Goal: Information Seeking & Learning: Learn about a topic

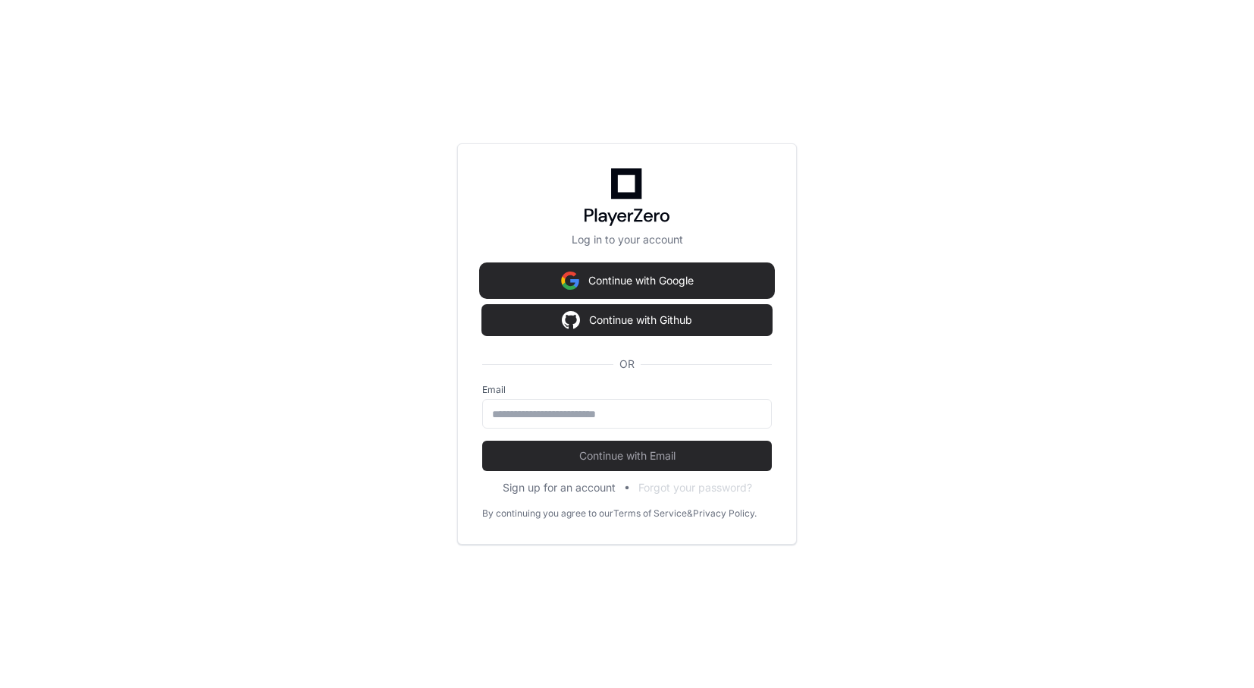
click at [650, 278] on button "Continue with Google" at bounding box center [627, 280] width 290 height 30
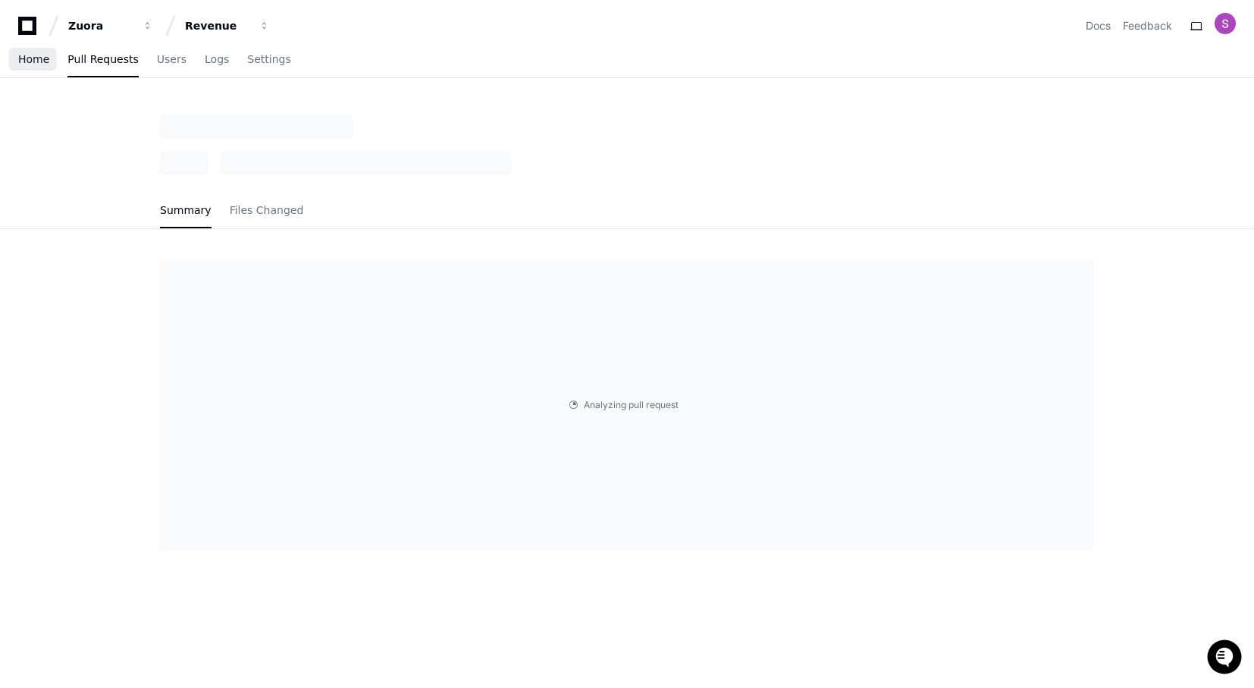
click at [34, 61] on span "Home" at bounding box center [33, 59] width 31 height 9
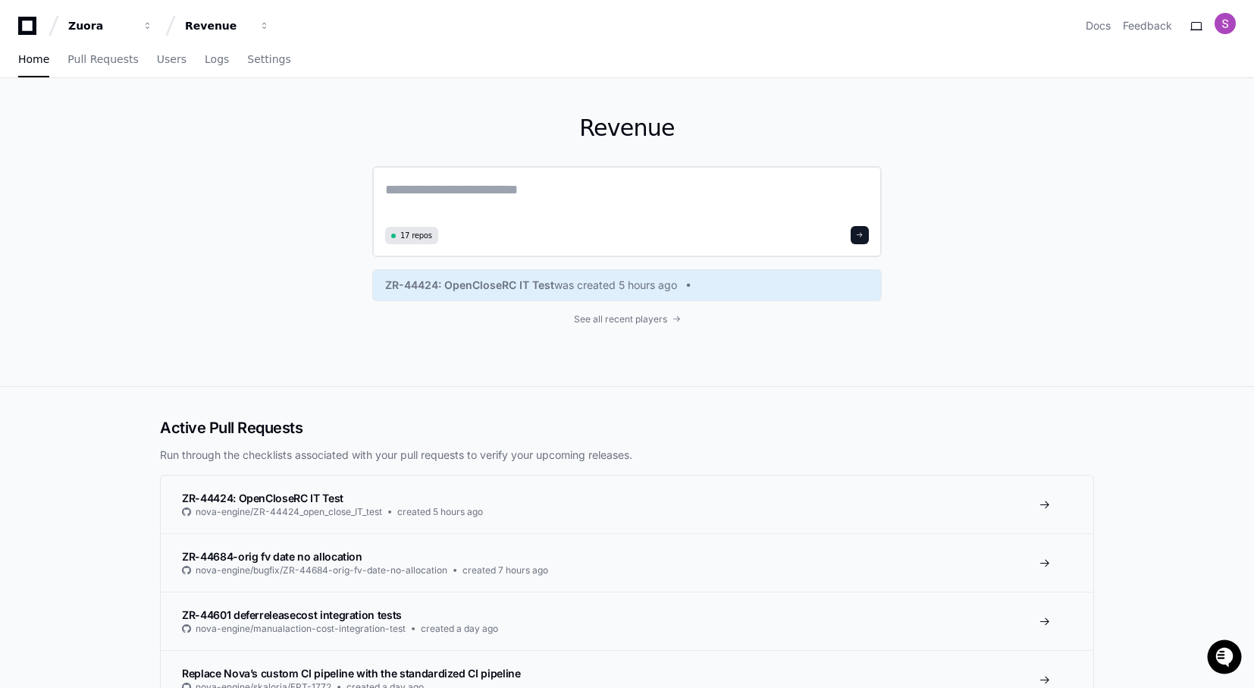
click at [438, 193] on textarea at bounding box center [627, 200] width 484 height 42
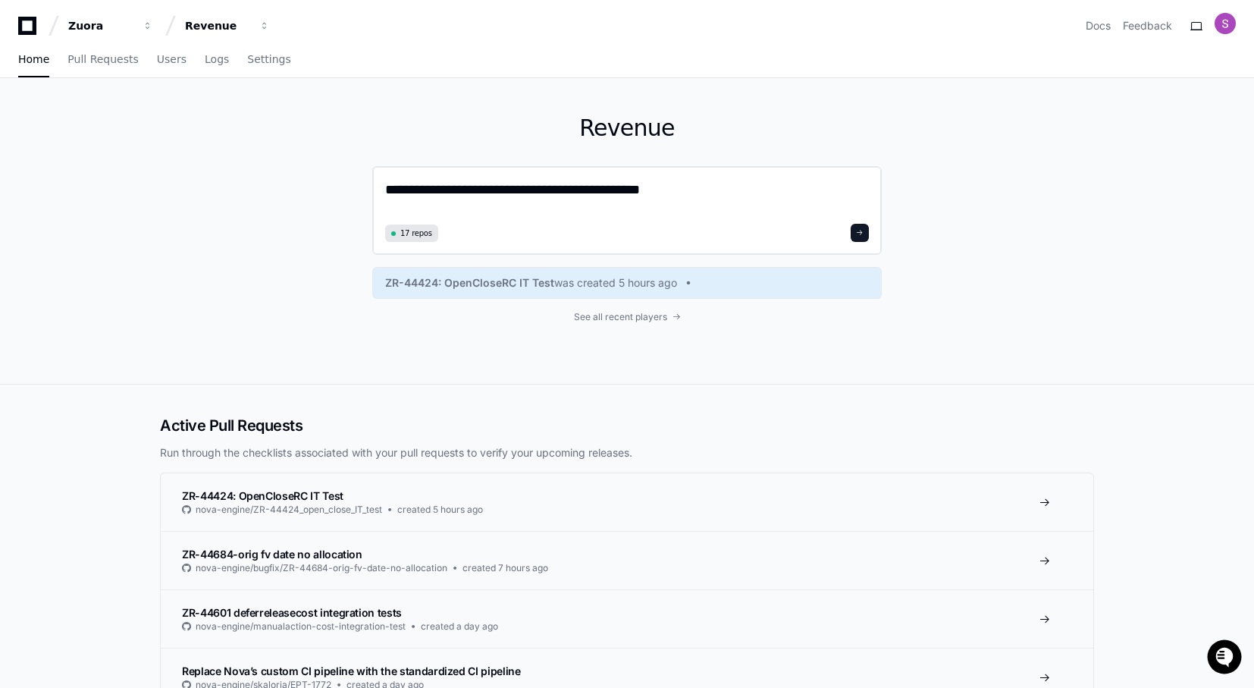
type textarea "**********"
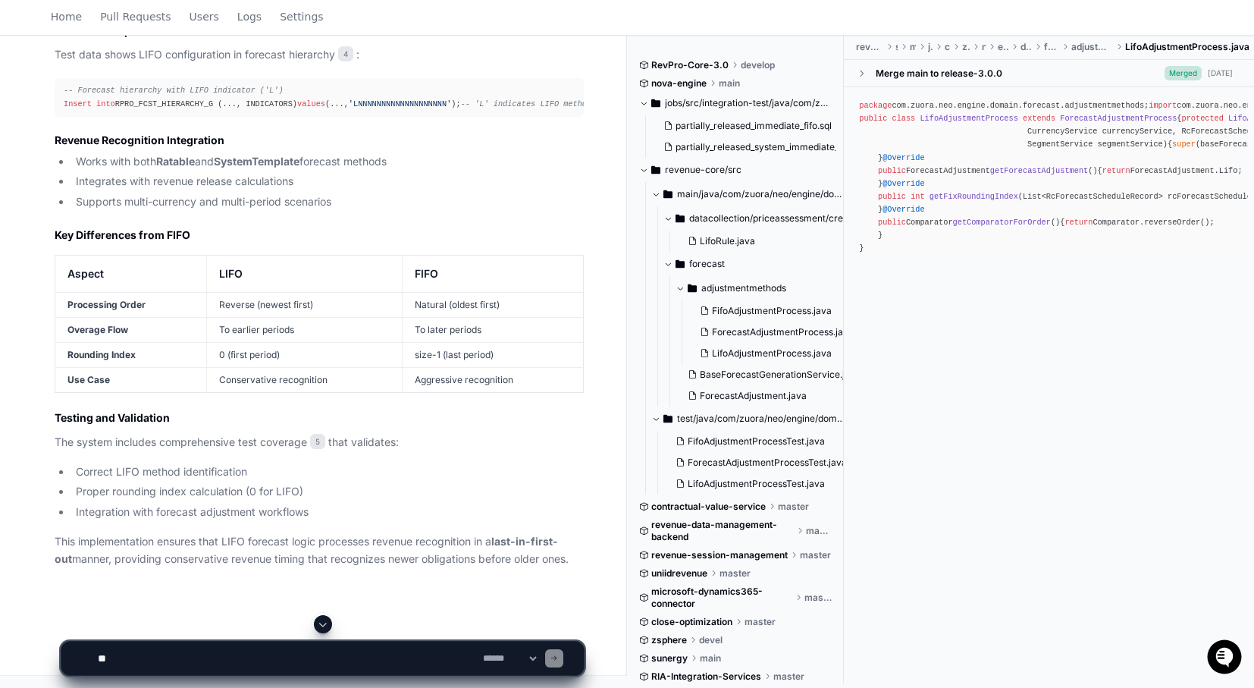
scroll to position [1889, 0]
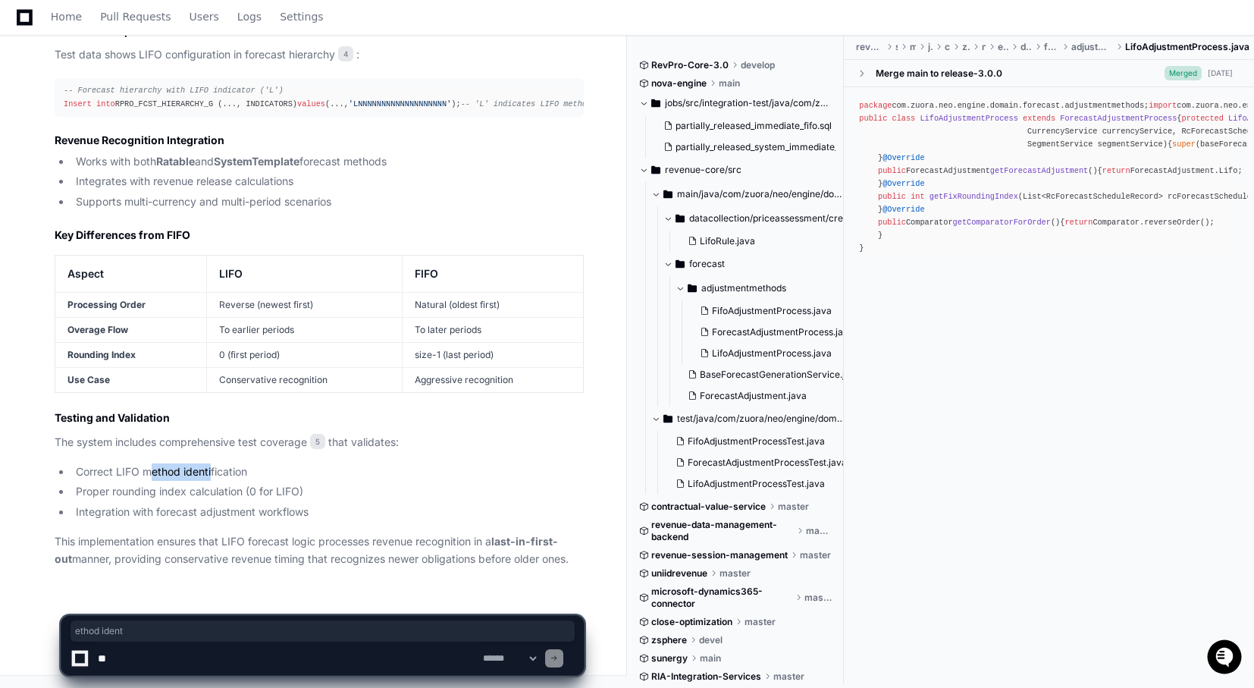
drag, startPoint x: 149, startPoint y: 473, endPoint x: 211, endPoint y: 473, distance: 61.4
click at [211, 474] on li "Correct LIFO method identification" at bounding box center [327, 471] width 512 height 17
drag, startPoint x: 114, startPoint y: 491, endPoint x: 244, endPoint y: 492, distance: 129.6
click at [244, 492] on li "Proper rounding index calculation (0 for LIFO)" at bounding box center [327, 491] width 512 height 17
drag, startPoint x: 257, startPoint y: 495, endPoint x: 298, endPoint y: 494, distance: 40.9
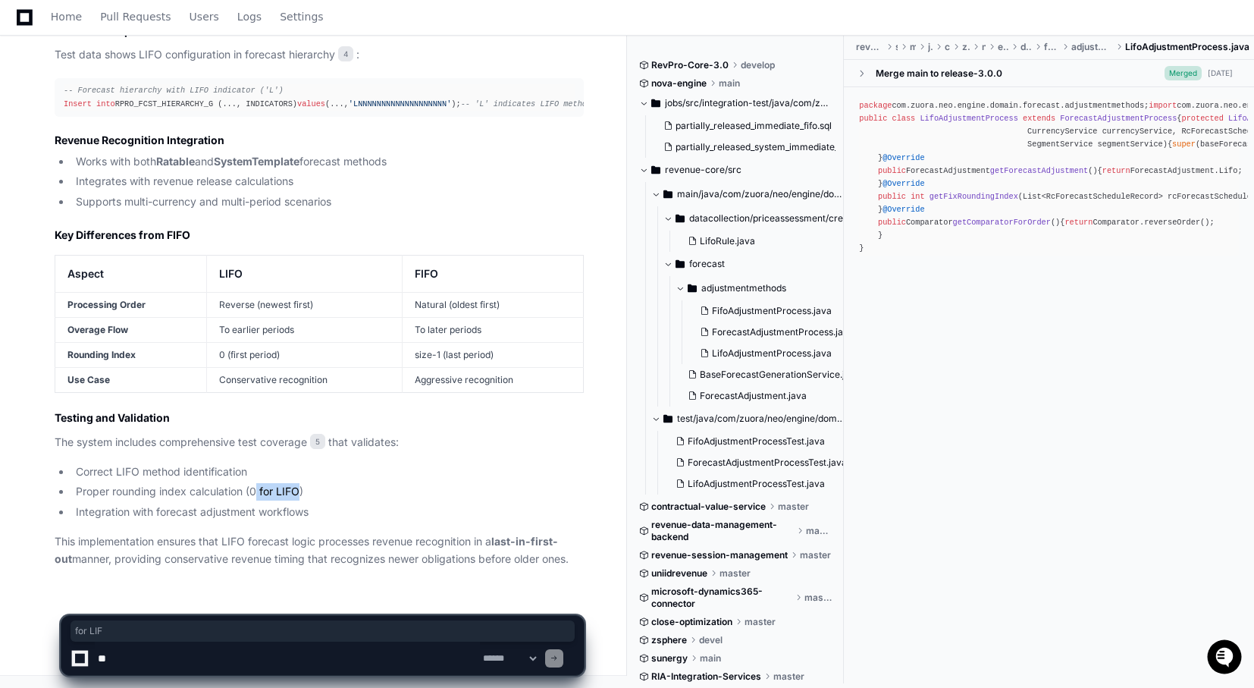
click at [298, 495] on li "Proper rounding index calculation (0 for LIFO)" at bounding box center [327, 491] width 512 height 17
drag, startPoint x: 120, startPoint y: 515, endPoint x: 309, endPoint y: 518, distance: 189.6
click at [310, 519] on li "Integration with forecast adjustment workflows" at bounding box center [327, 511] width 512 height 17
click at [337, 519] on li "Integration with forecast adjustment workflows" at bounding box center [327, 511] width 512 height 17
